Goal: Connect with others: Connect with others

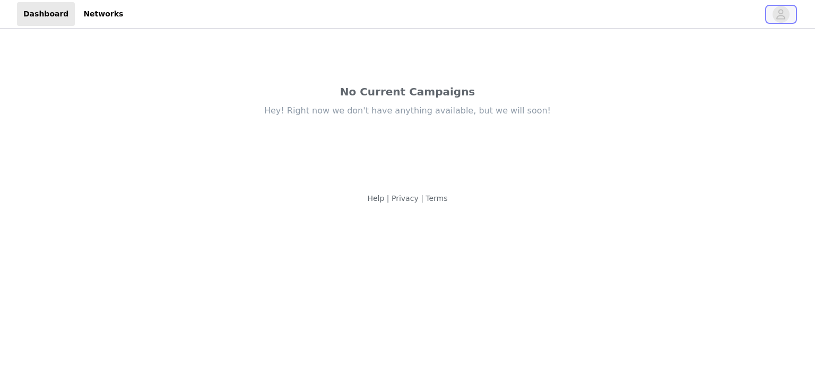
click at [784, 18] on icon "avatar" at bounding box center [781, 14] width 9 height 10
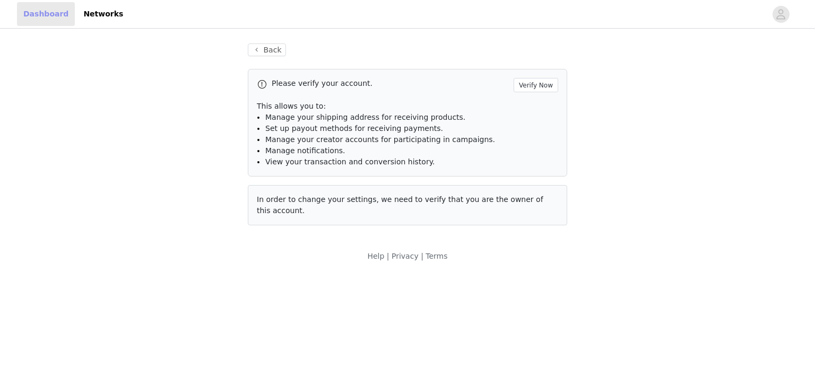
click at [41, 12] on link "Dashboard" at bounding box center [46, 14] width 58 height 24
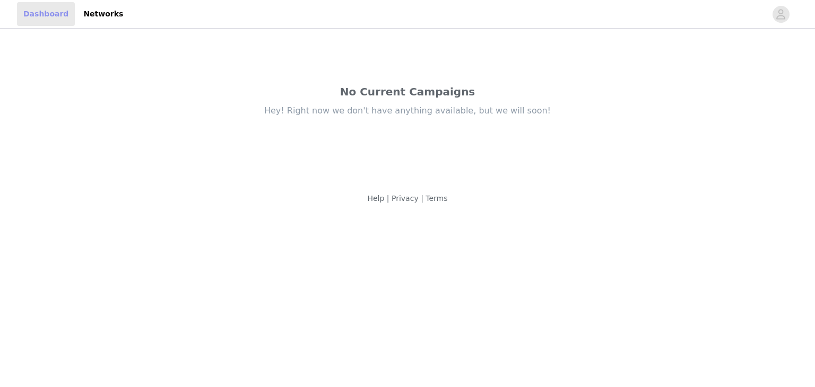
click at [41, 12] on link "Dashboard" at bounding box center [46, 14] width 58 height 24
click at [79, 12] on link "Networks" at bounding box center [103, 14] width 53 height 24
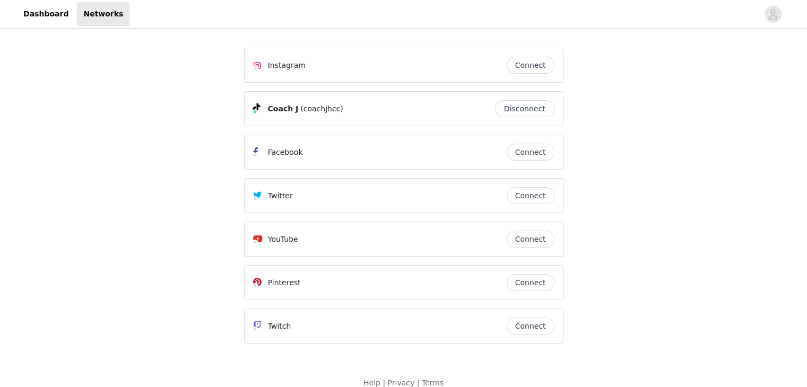
click at [527, 65] on button "Connect" at bounding box center [531, 65] width 48 height 17
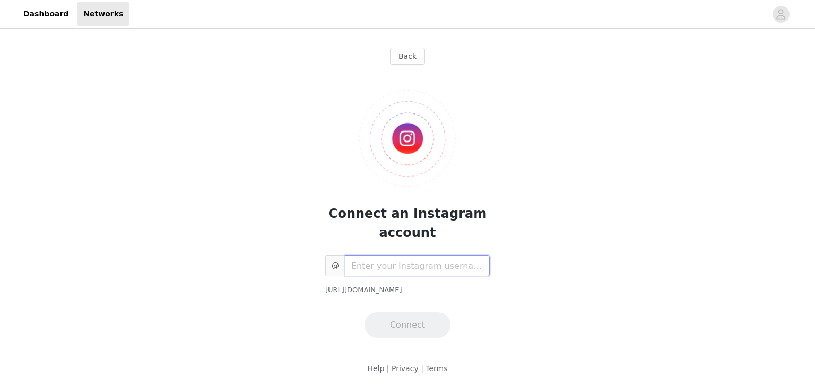
click at [386, 261] on input "text" at bounding box center [417, 265] width 145 height 21
click at [388, 271] on input "text" at bounding box center [417, 265] width 145 height 21
type input "j_e_manzano"
click at [387, 319] on button "Connect" at bounding box center [407, 324] width 86 height 25
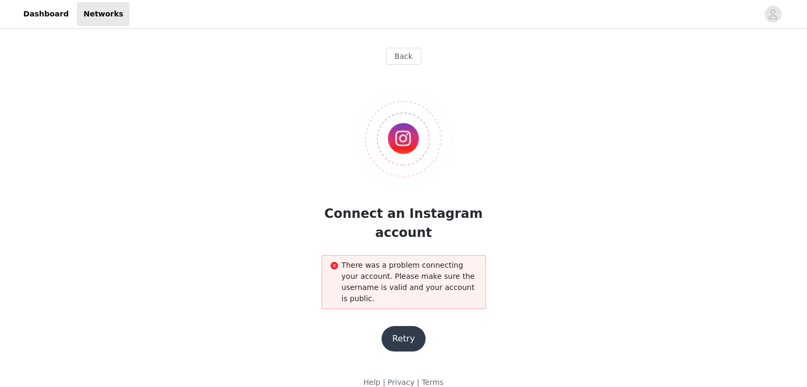
click at [408, 326] on button "Retry" at bounding box center [403, 338] width 44 height 25
